Goal: Check status: Check status

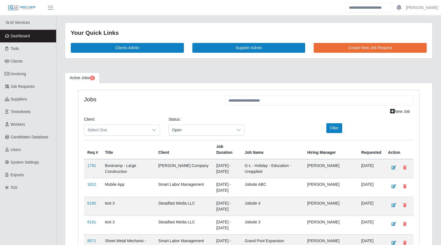
click at [28, 38] on link "Dashboard" at bounding box center [28, 36] width 56 height 13
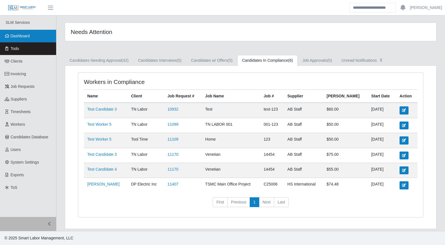
click at [38, 39] on link "Dashboard" at bounding box center [28, 36] width 56 height 13
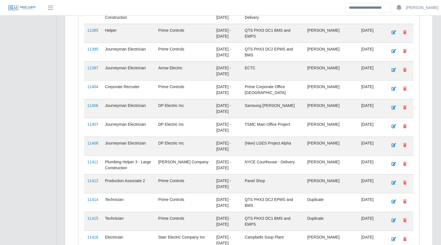
scroll to position [930, 0]
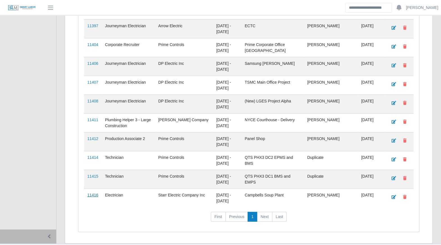
click at [88, 193] on link "11416" at bounding box center [92, 195] width 11 height 4
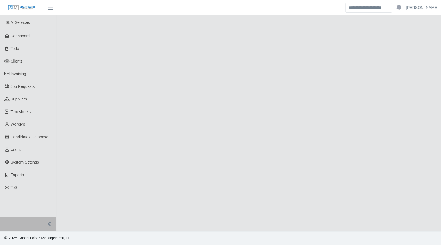
select select "****"
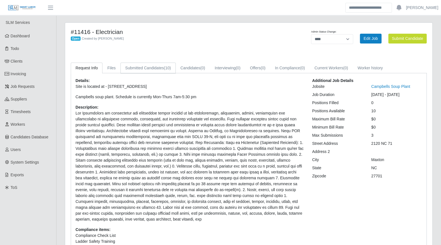
click at [155, 68] on link "Submitted Candidates (10)" at bounding box center [147, 68] width 55 height 11
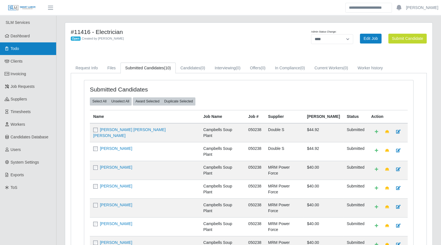
click at [17, 49] on span "Todo" at bounding box center [15, 48] width 8 height 4
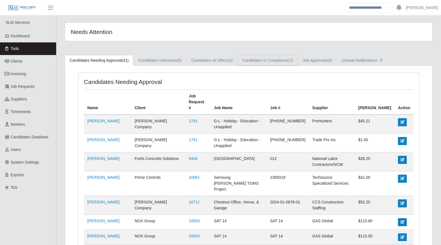
click at [267, 59] on link "Candidates In Compliance (7)" at bounding box center [267, 60] width 60 height 11
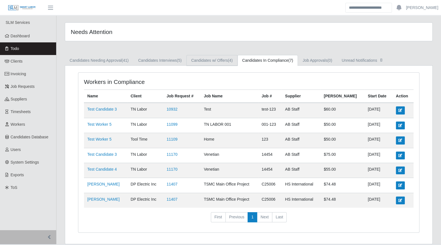
click at [218, 58] on link "Candidates w/ Offers (4)" at bounding box center [211, 60] width 51 height 11
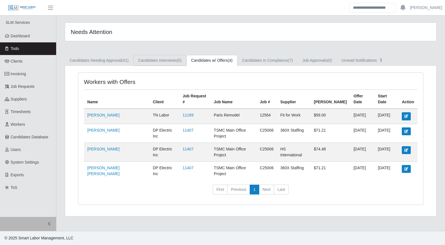
click at [170, 62] on link "Candidates Interviews (5)" at bounding box center [159, 60] width 53 height 11
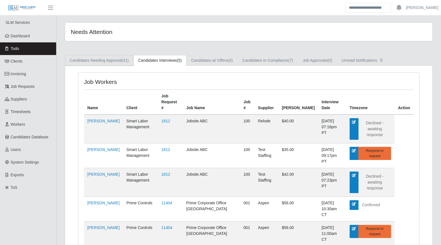
click at [121, 61] on link "Candidates Needing Approval (41)" at bounding box center [99, 60] width 68 height 11
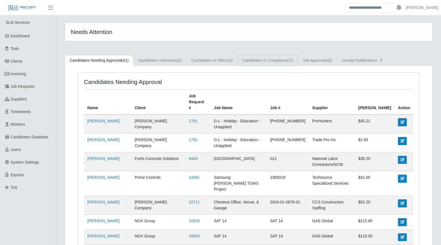
click at [252, 63] on link "Candidates In Compliance (7)" at bounding box center [267, 60] width 60 height 11
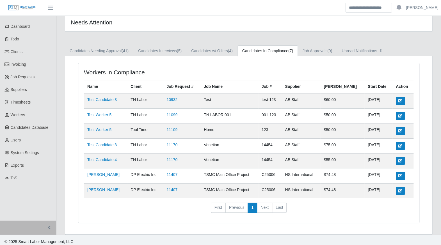
scroll to position [10, 0]
click at [97, 172] on link "Juan Garcia" at bounding box center [103, 174] width 32 height 4
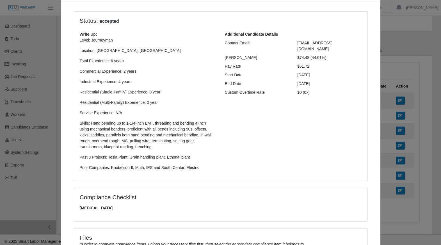
scroll to position [120, 0]
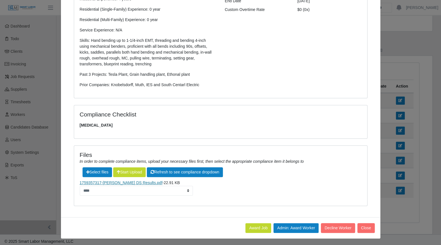
click at [139, 182] on link "1759357317-Garcia, Juan DS Results.pdf" at bounding box center [121, 183] width 83 height 4
click at [425, 108] on div "Juan Garcia × Status: accepted Write Up: Level: Journeyman Location: Buckeye, A…" at bounding box center [220, 122] width 441 height 245
